Goal: Find specific page/section: Find specific page/section

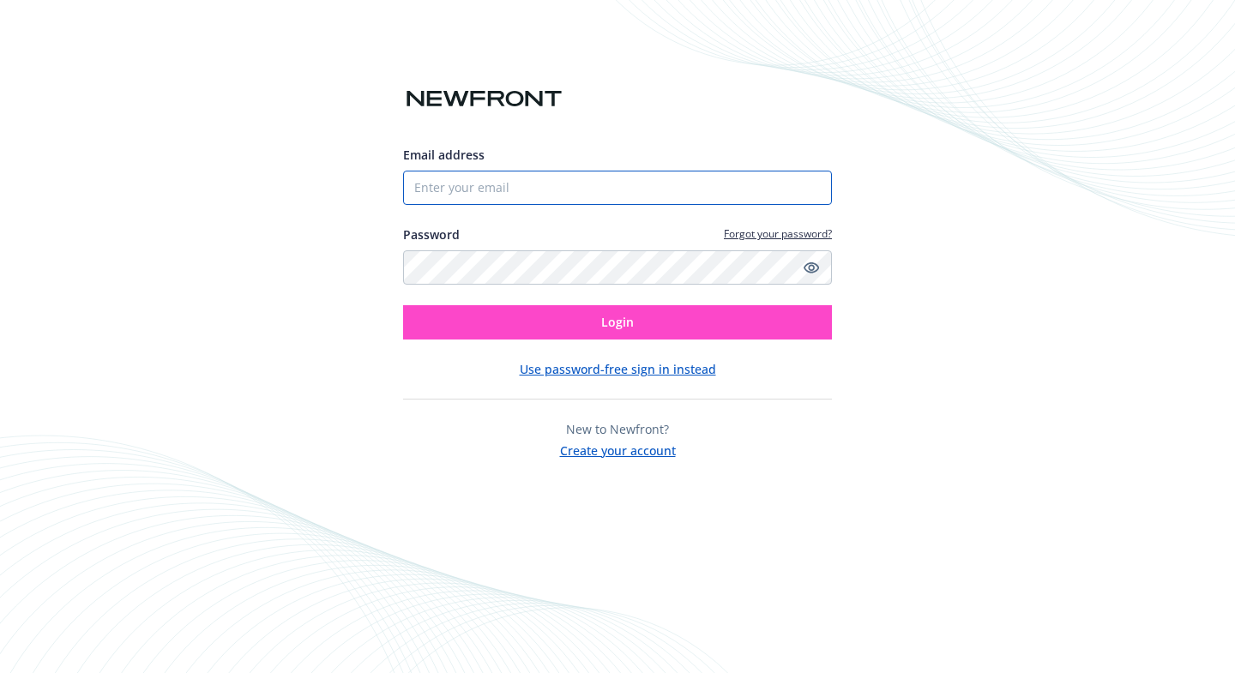
type input "[EMAIL_ADDRESS][DOMAIN_NAME]"
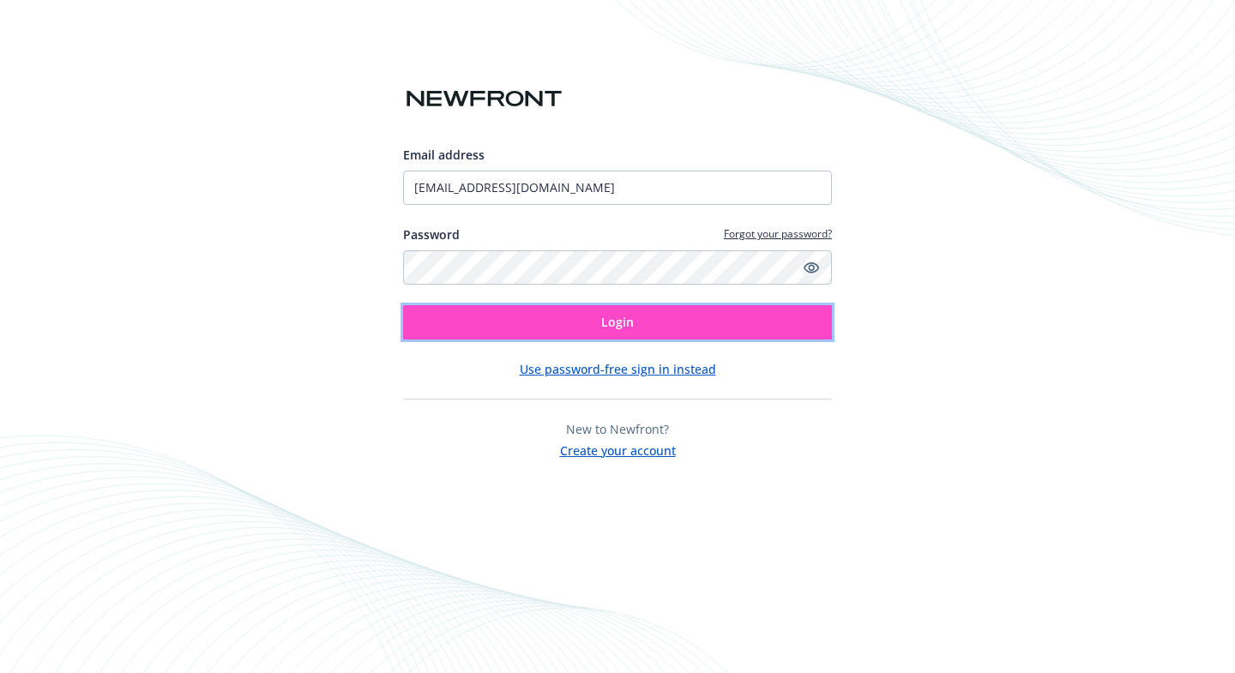
click at [604, 321] on span "Login" at bounding box center [617, 322] width 33 height 16
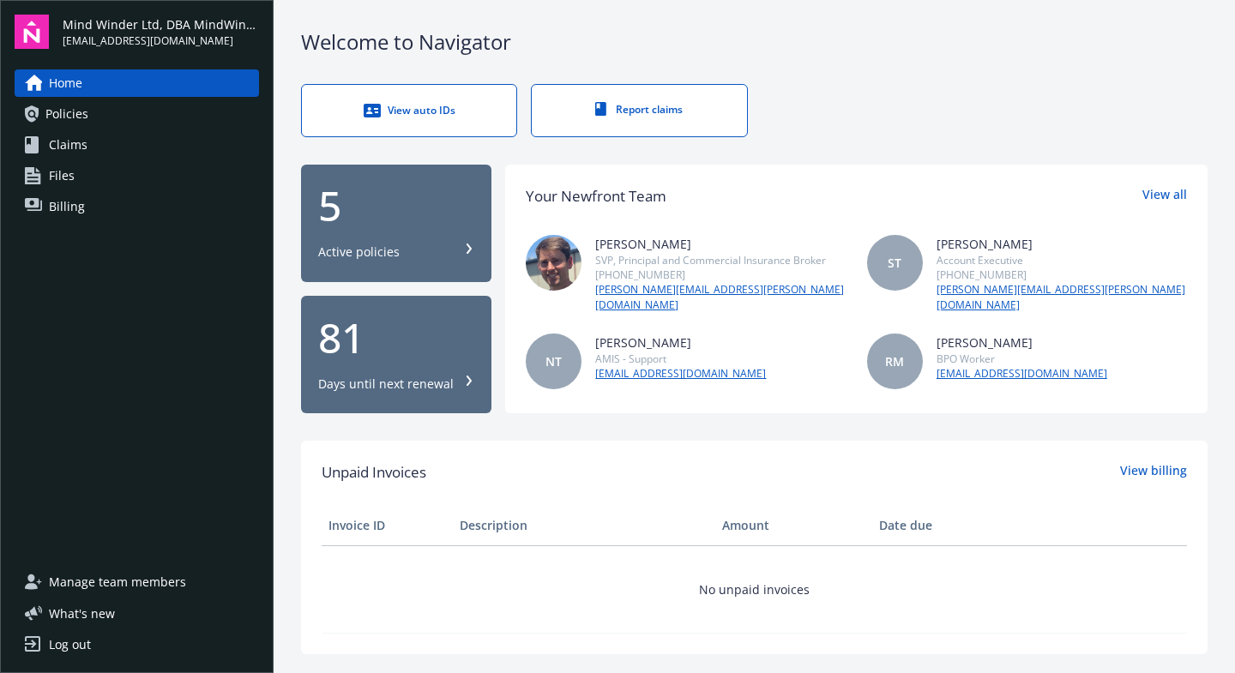
click at [393, 217] on div "5" at bounding box center [396, 205] width 156 height 41
